Goal: Ask a question

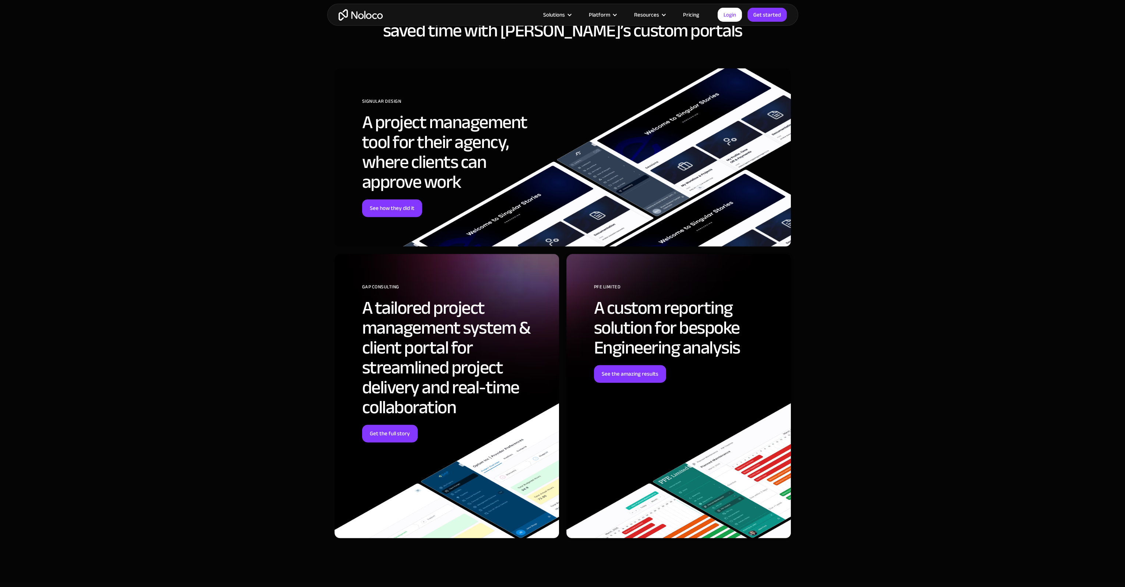
scroll to position [2209, 0]
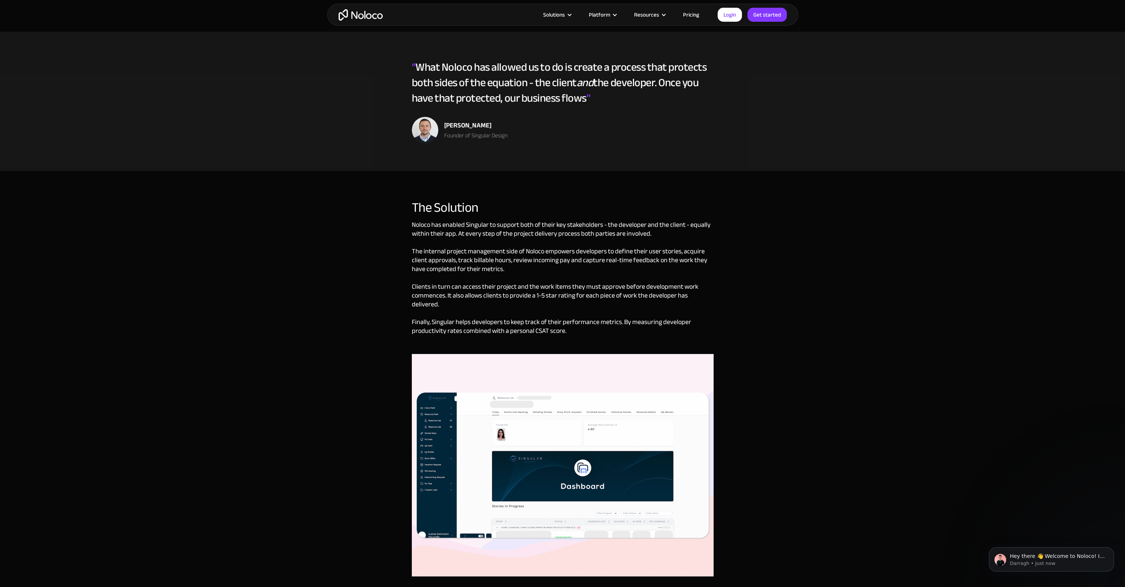
scroll to position [1289, 0]
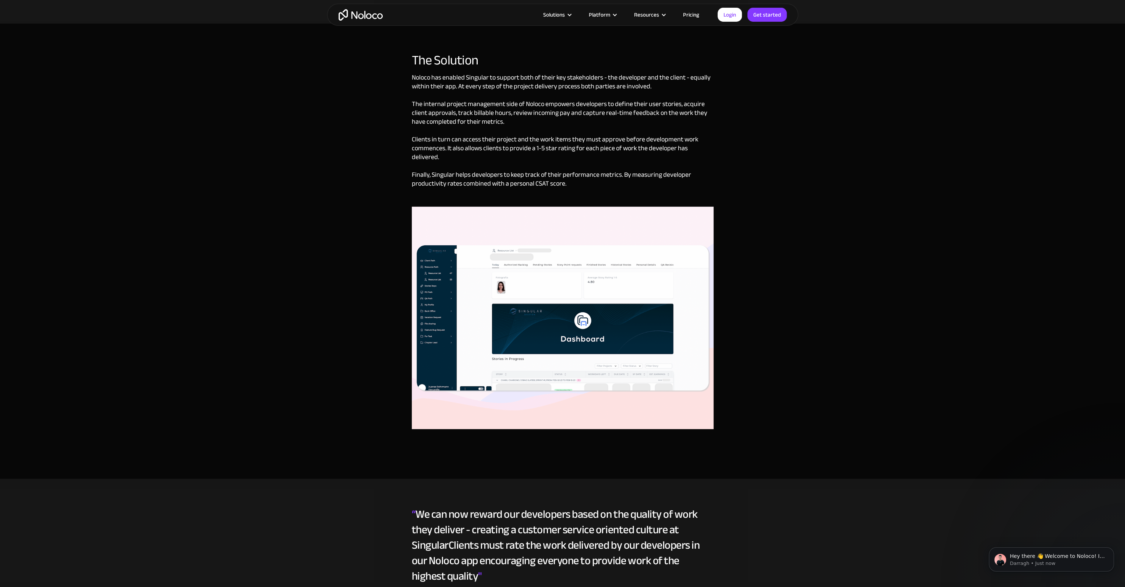
click at [512, 314] on img at bounding box center [563, 318] width 302 height 222
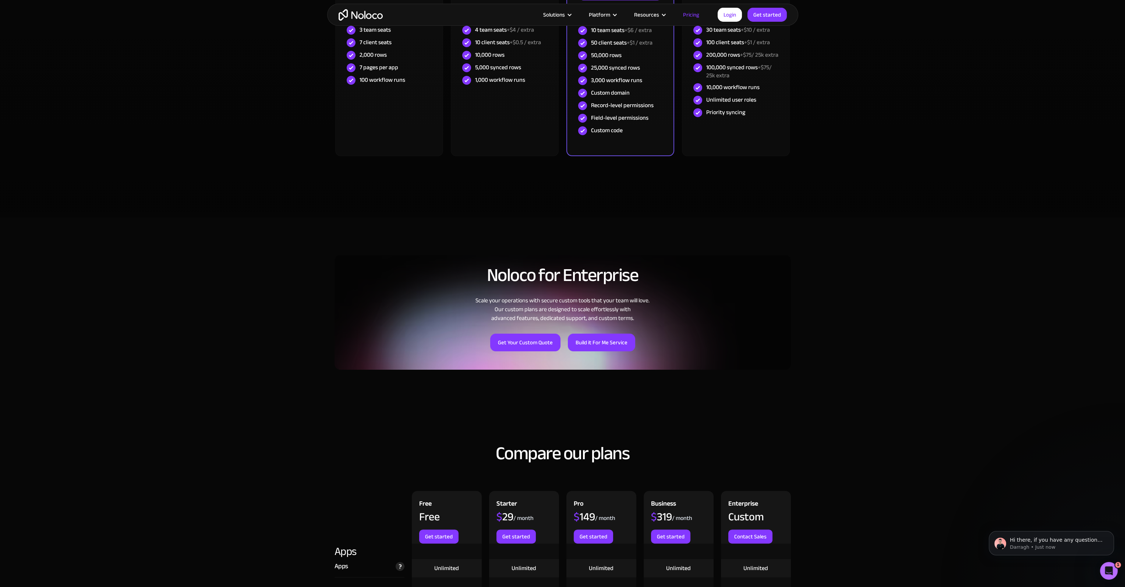
scroll to position [368, 0]
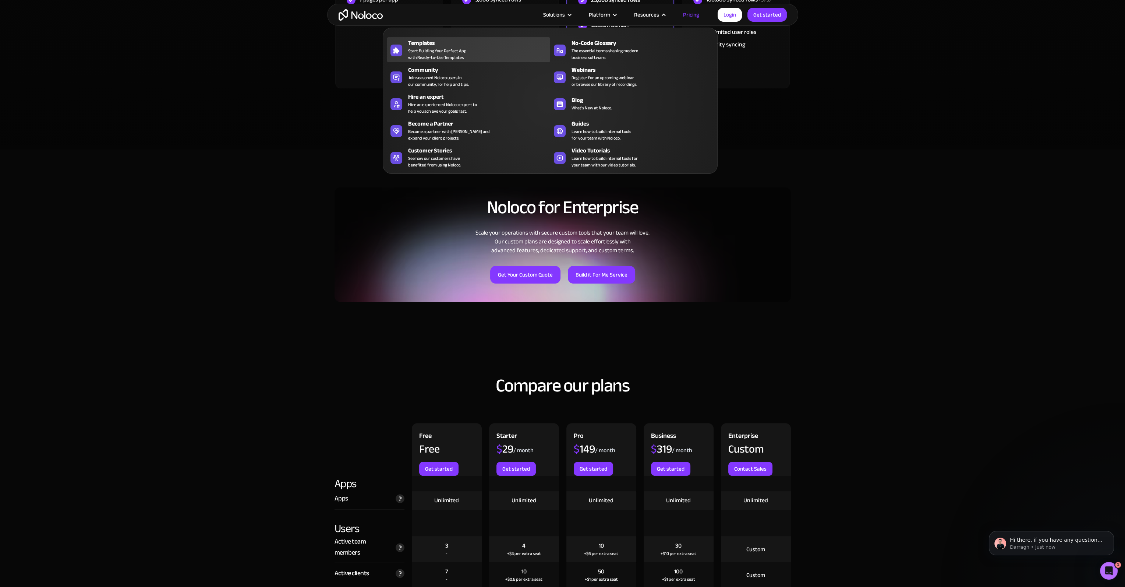
click at [457, 50] on span "Start Building Your Perfect App with Ready-to-Use Templates" at bounding box center [437, 53] width 59 height 13
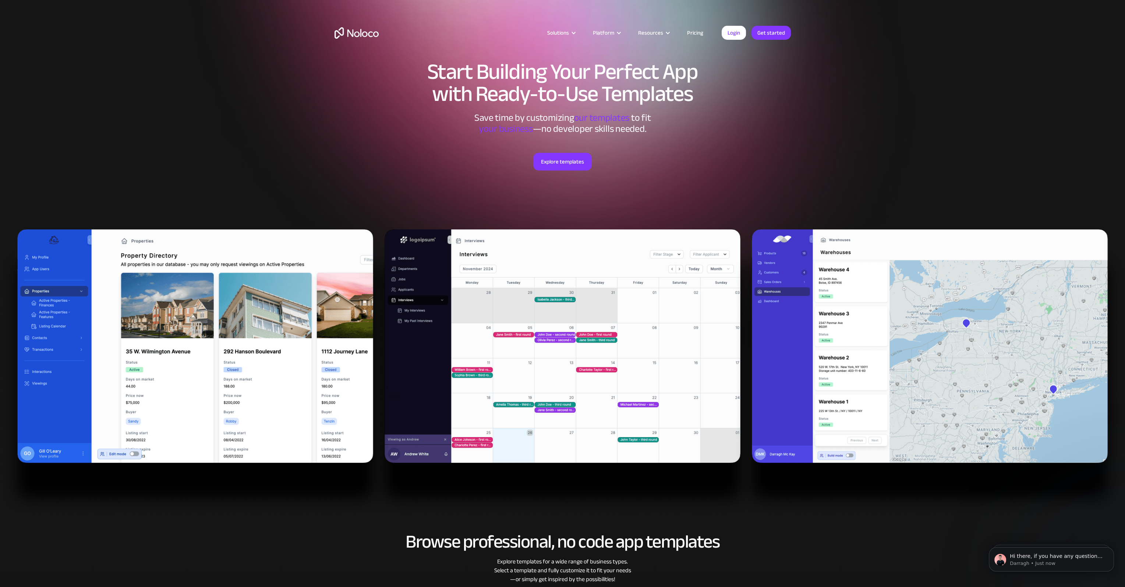
scroll to position [37, 0]
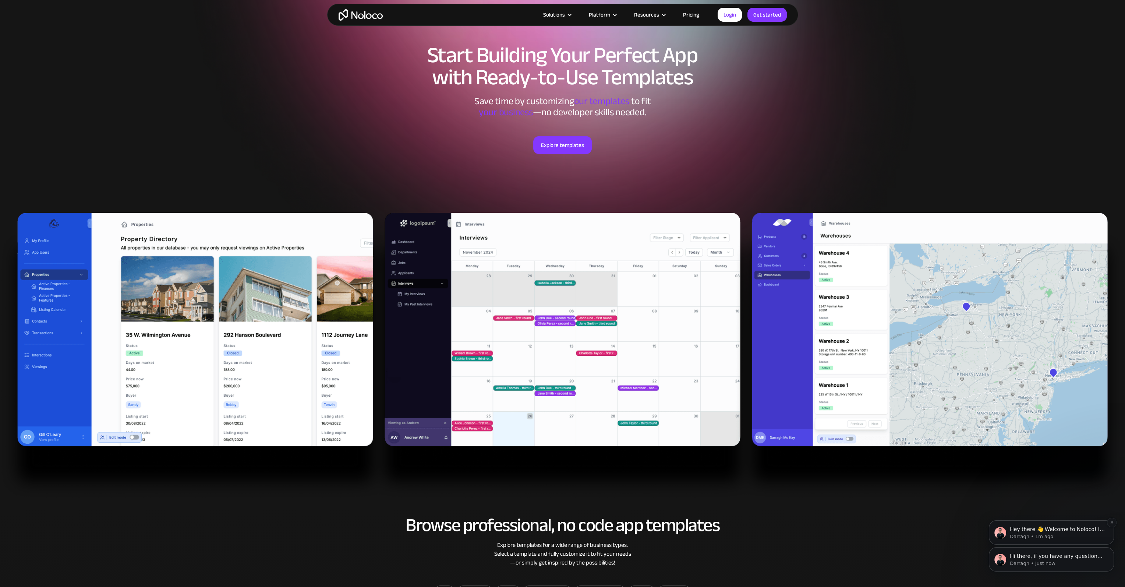
click at [1064, 530] on p "Hey there 👋 Welcome to Noloco! If you have any questions, just reply to this me…" at bounding box center [1057, 529] width 95 height 7
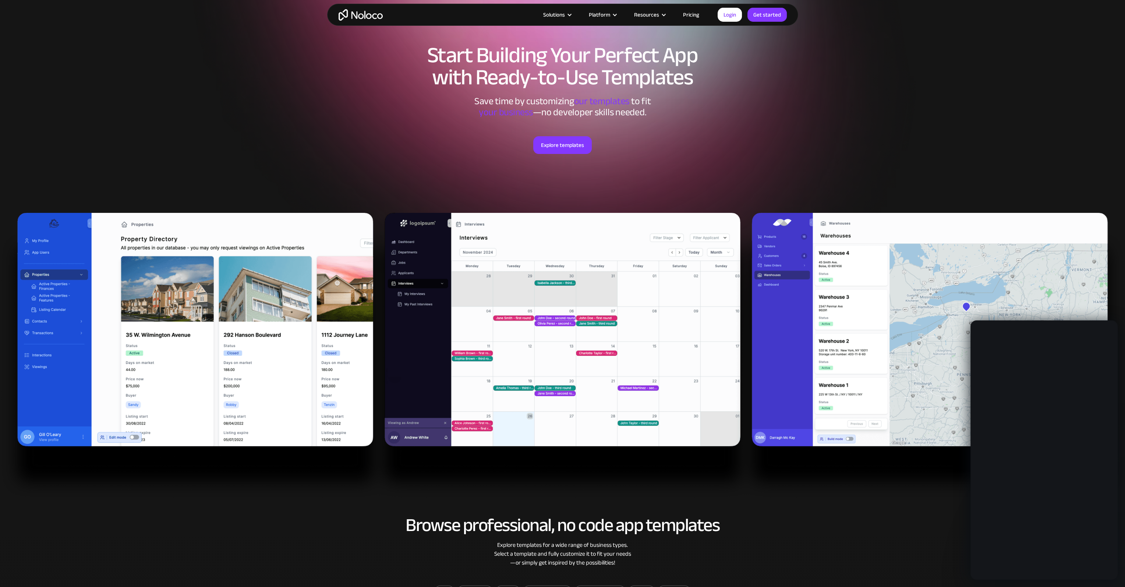
scroll to position [0, 0]
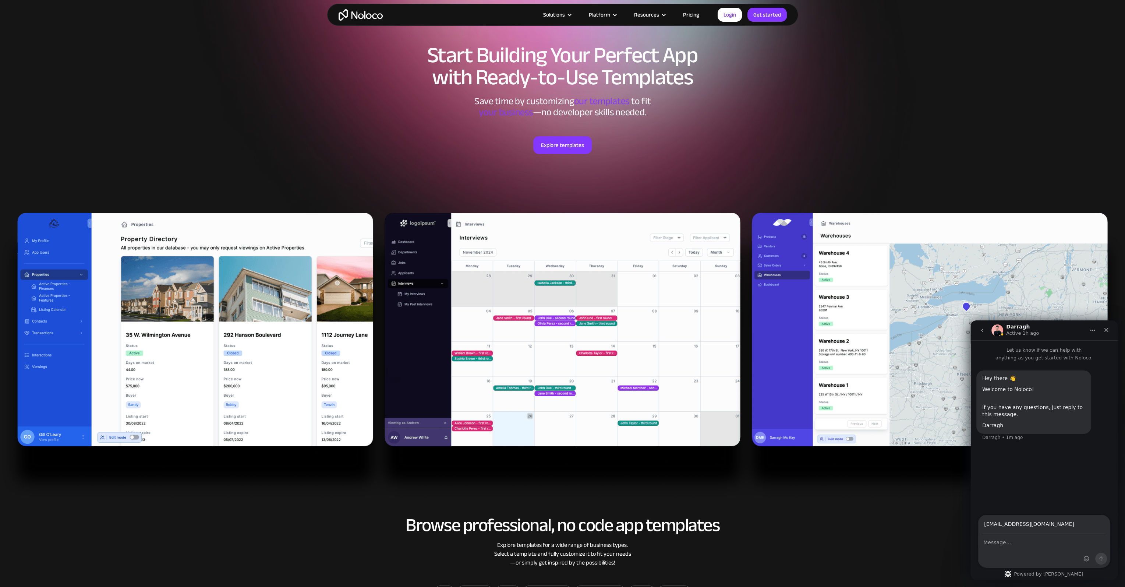
type input "plgelton@gmail.com"
type textarea "Is this for wordpress?"
click at [1103, 558] on icon "Send a message…" at bounding box center [1102, 559] width 6 height 6
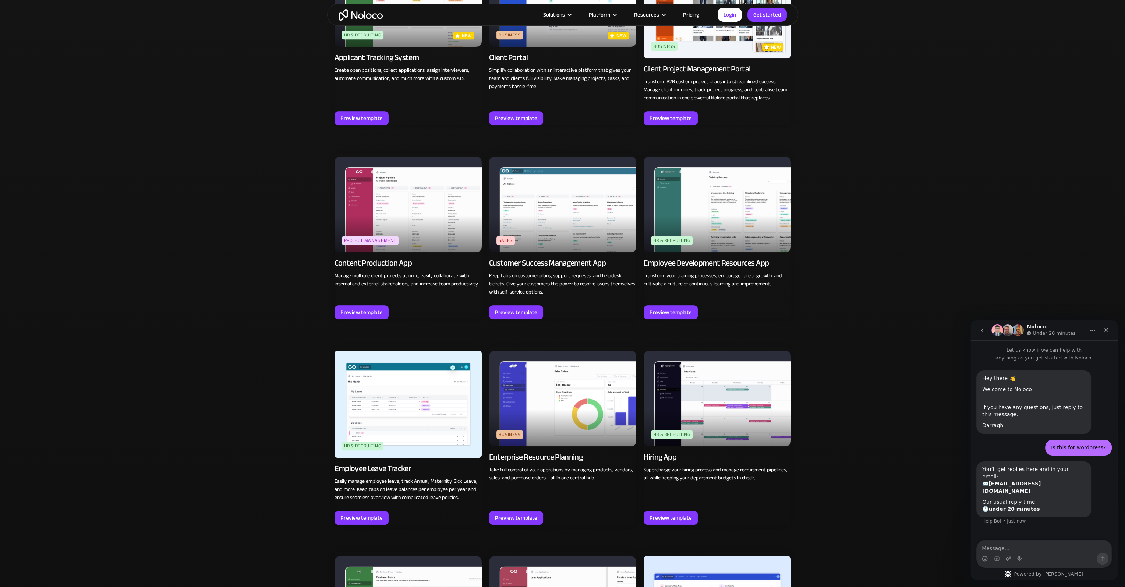
scroll to position [847, 0]
